Goal: Find specific page/section: Find specific page/section

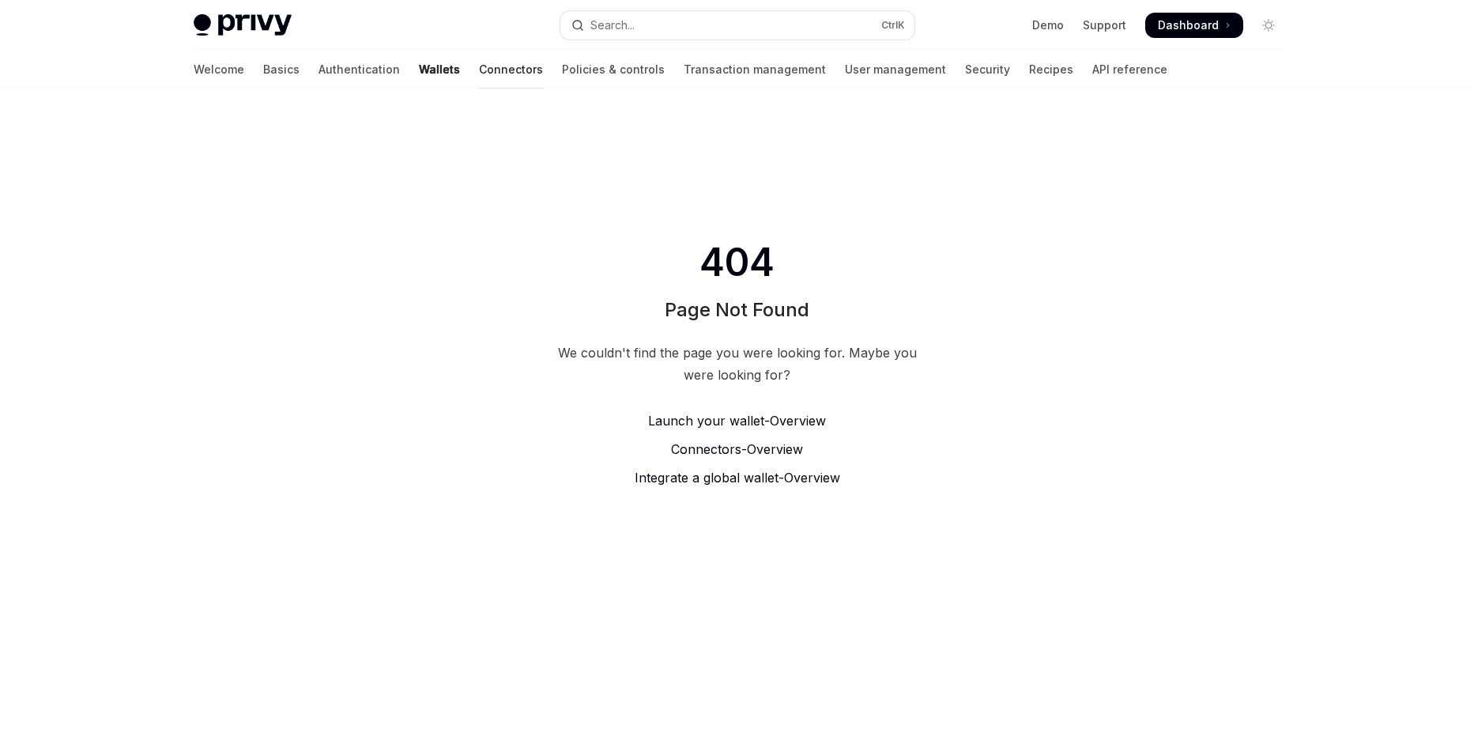
click at [479, 75] on link "Connectors" at bounding box center [511, 70] width 64 height 38
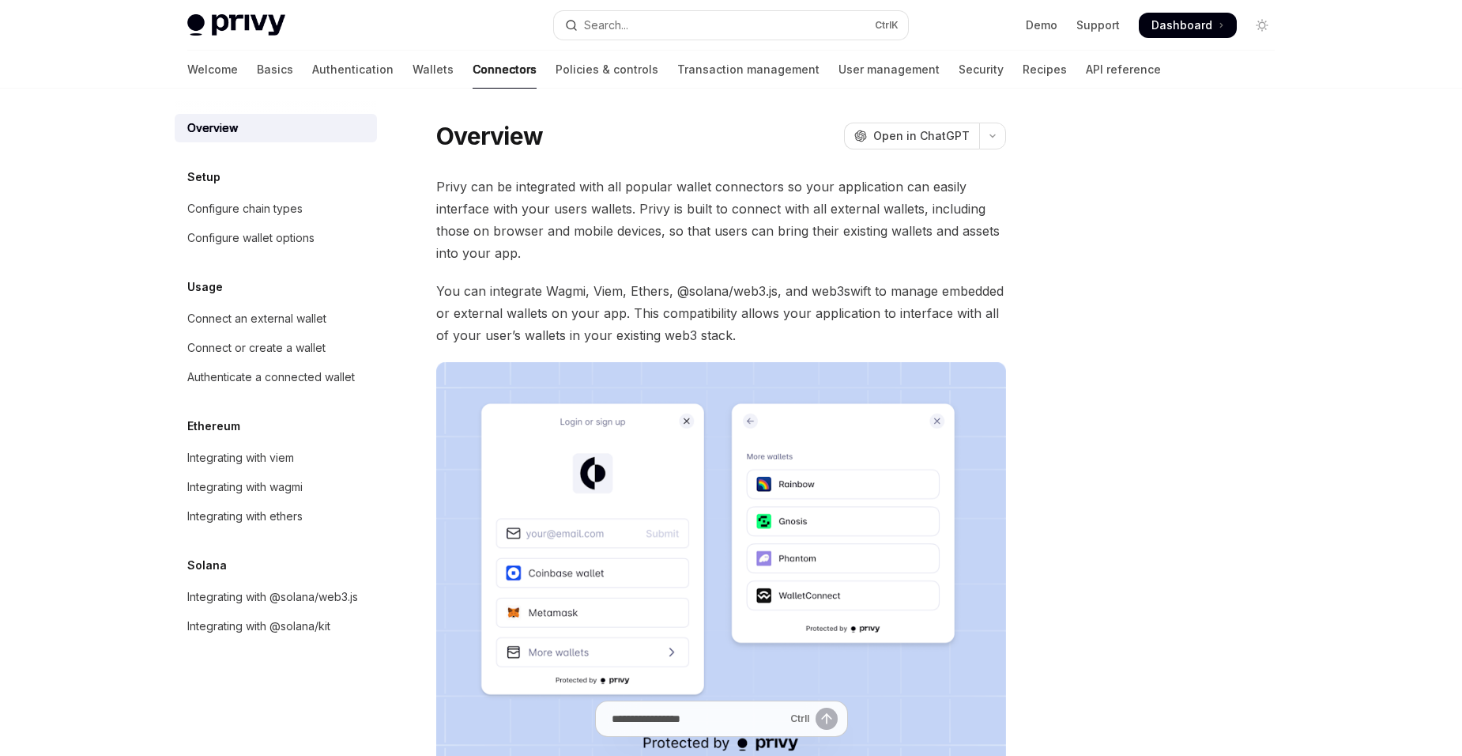
click at [221, 40] on div "Privy Docs home page Search... Ctrl K Demo Support Dashboard Dashboard Search..." at bounding box center [730, 25] width 1087 height 51
click at [221, 32] on img at bounding box center [236, 25] width 98 height 22
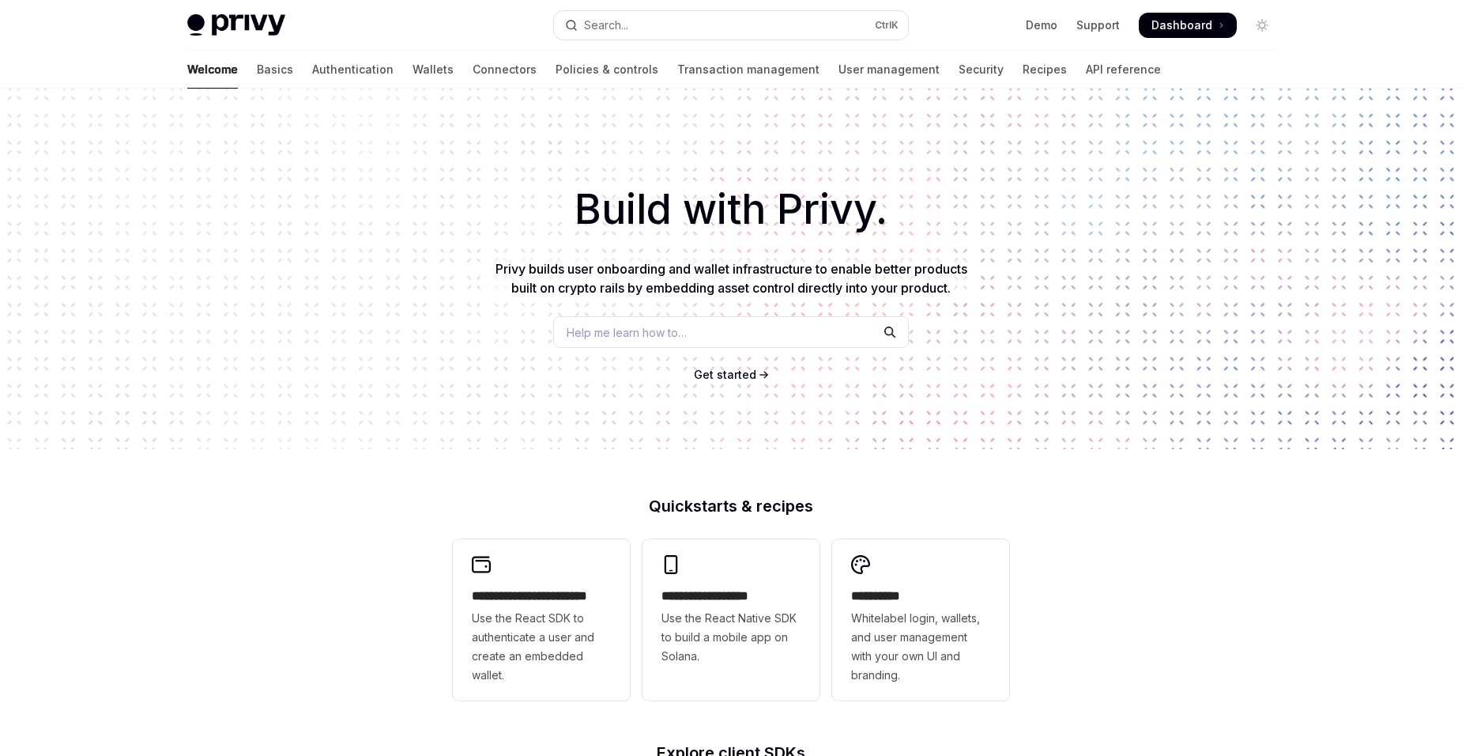
scroll to position [74, 0]
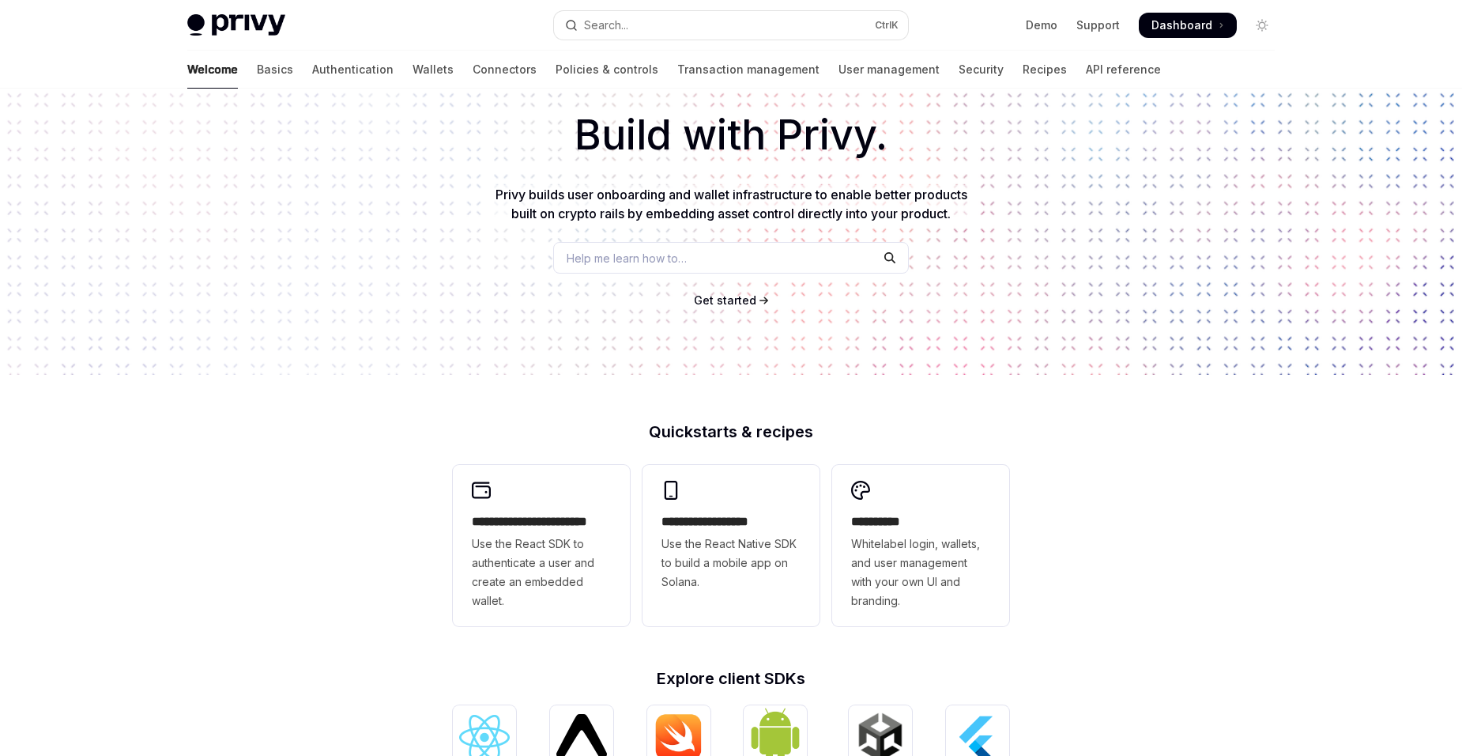
click at [230, 28] on img at bounding box center [236, 25] width 98 height 22
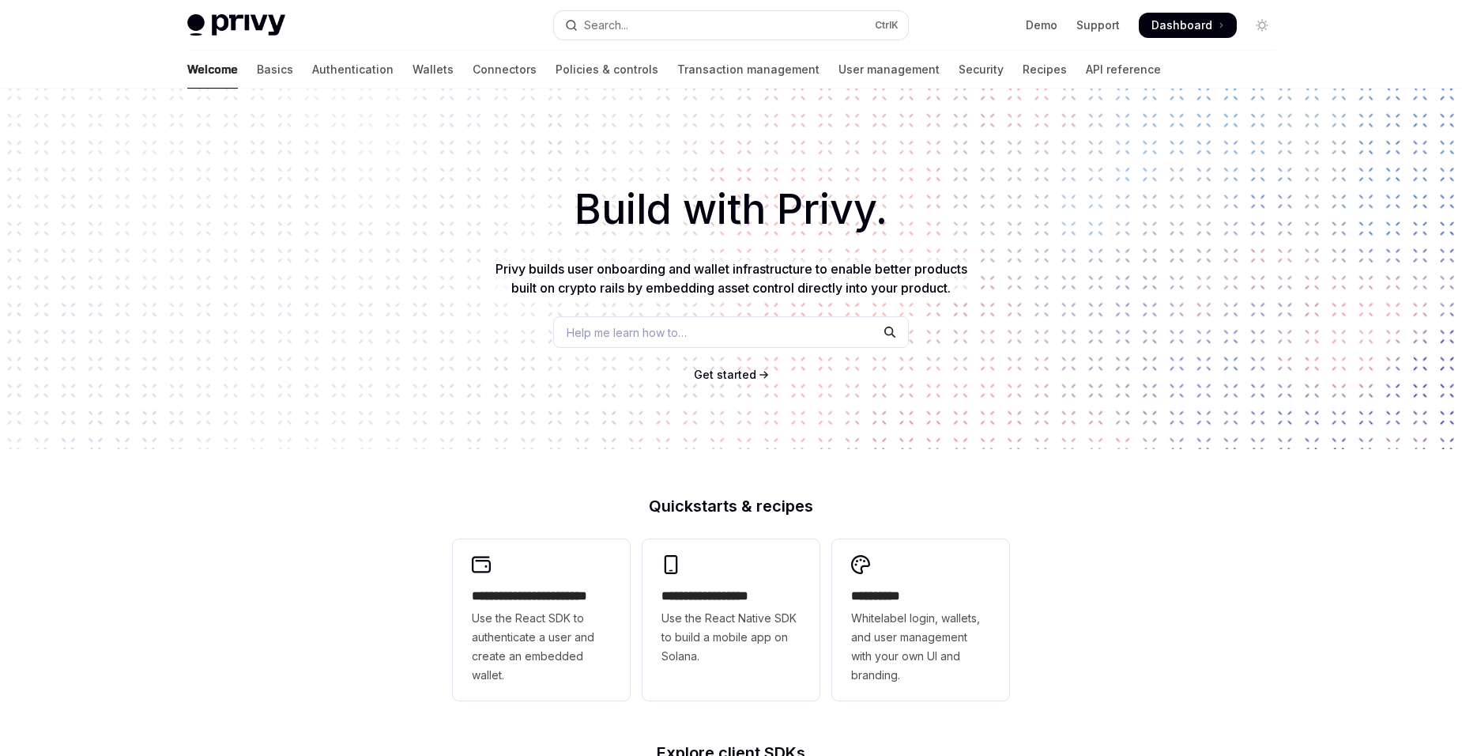
type textarea "*"
